Goal: Transaction & Acquisition: Purchase product/service

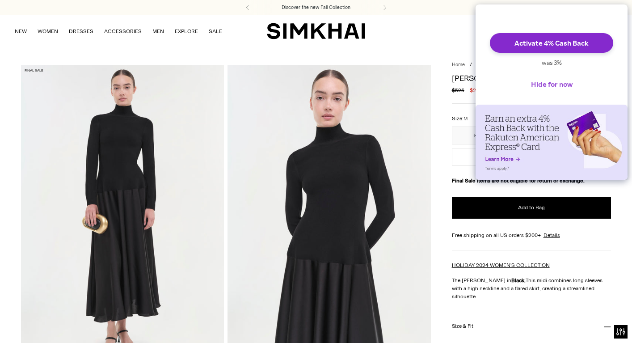
click at [554, 93] on button "Hide for now" at bounding box center [552, 84] width 56 height 20
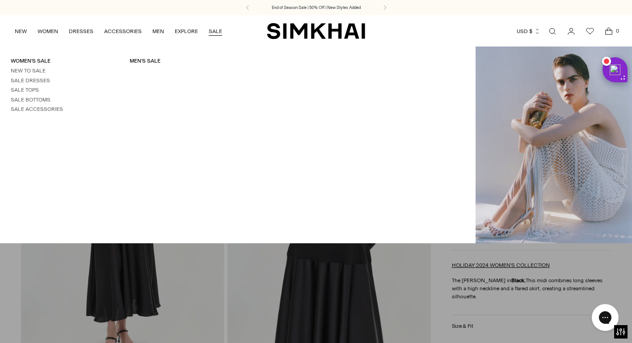
click at [210, 30] on link "SALE" at bounding box center [215, 31] width 13 height 20
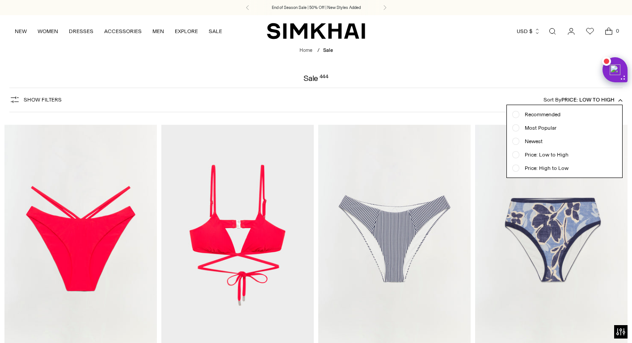
click at [41, 97] on span "Show Filters" at bounding box center [43, 100] width 38 height 6
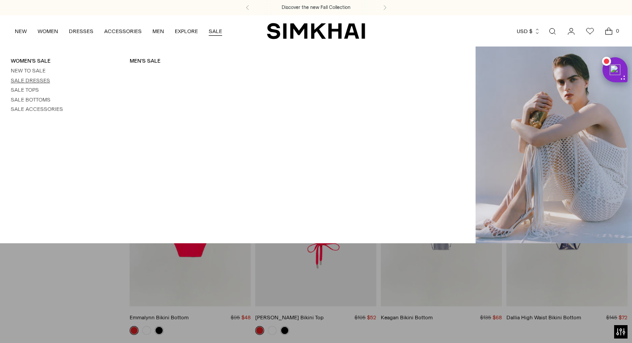
scroll to position [66, 0]
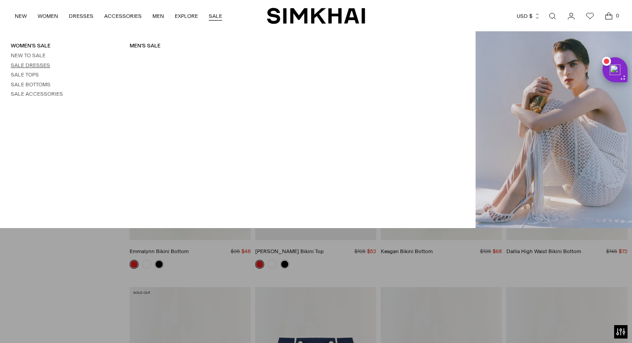
click at [36, 65] on link "Sale Dresses" at bounding box center [30, 65] width 39 height 6
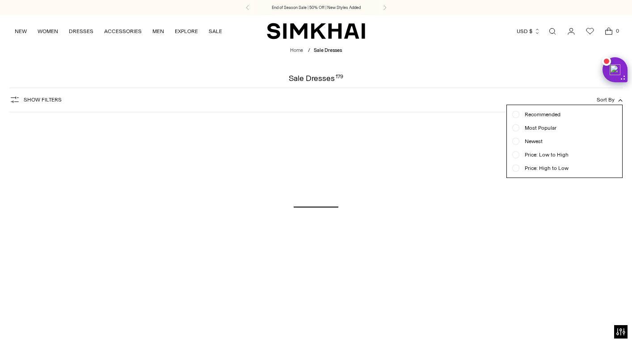
click at [538, 79] on div at bounding box center [316, 171] width 632 height 343
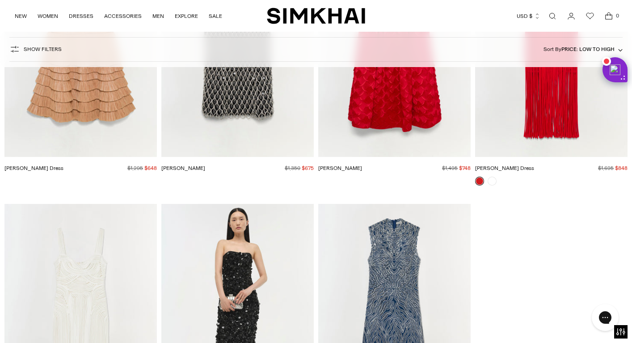
scroll to position [12159, 0]
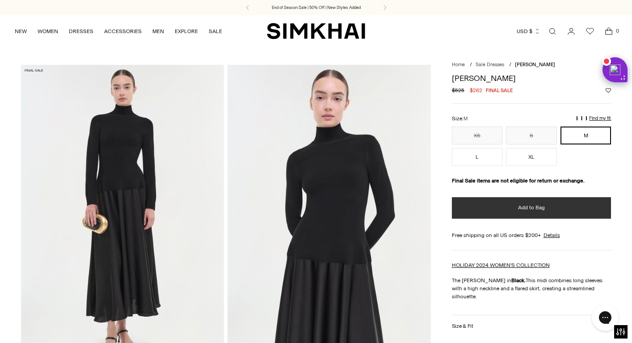
click at [516, 211] on button "Add to Bag" at bounding box center [531, 207] width 159 height 21
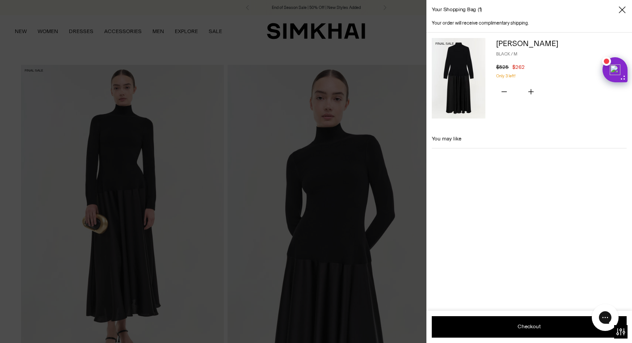
click at [611, 30] on div "Your order will receive complimentary shipping." at bounding box center [529, 26] width 206 height 13
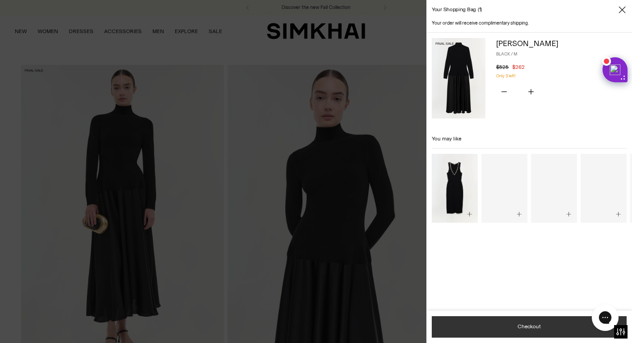
click at [510, 325] on button "Checkout" at bounding box center [529, 326] width 195 height 21
